Goal: Task Accomplishment & Management: Use online tool/utility

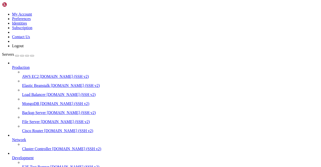
scroll to position [62, 0]
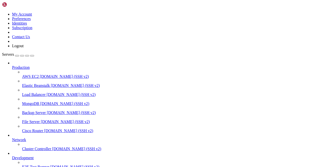
scroll to position [2827, 0]
drag, startPoint x: 258, startPoint y: 432, endPoint x: 255, endPoint y: 312, distance: 119.7
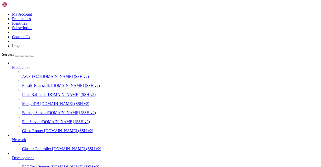
scroll to position [20227, 0]
